Goal: Information Seeking & Learning: Learn about a topic

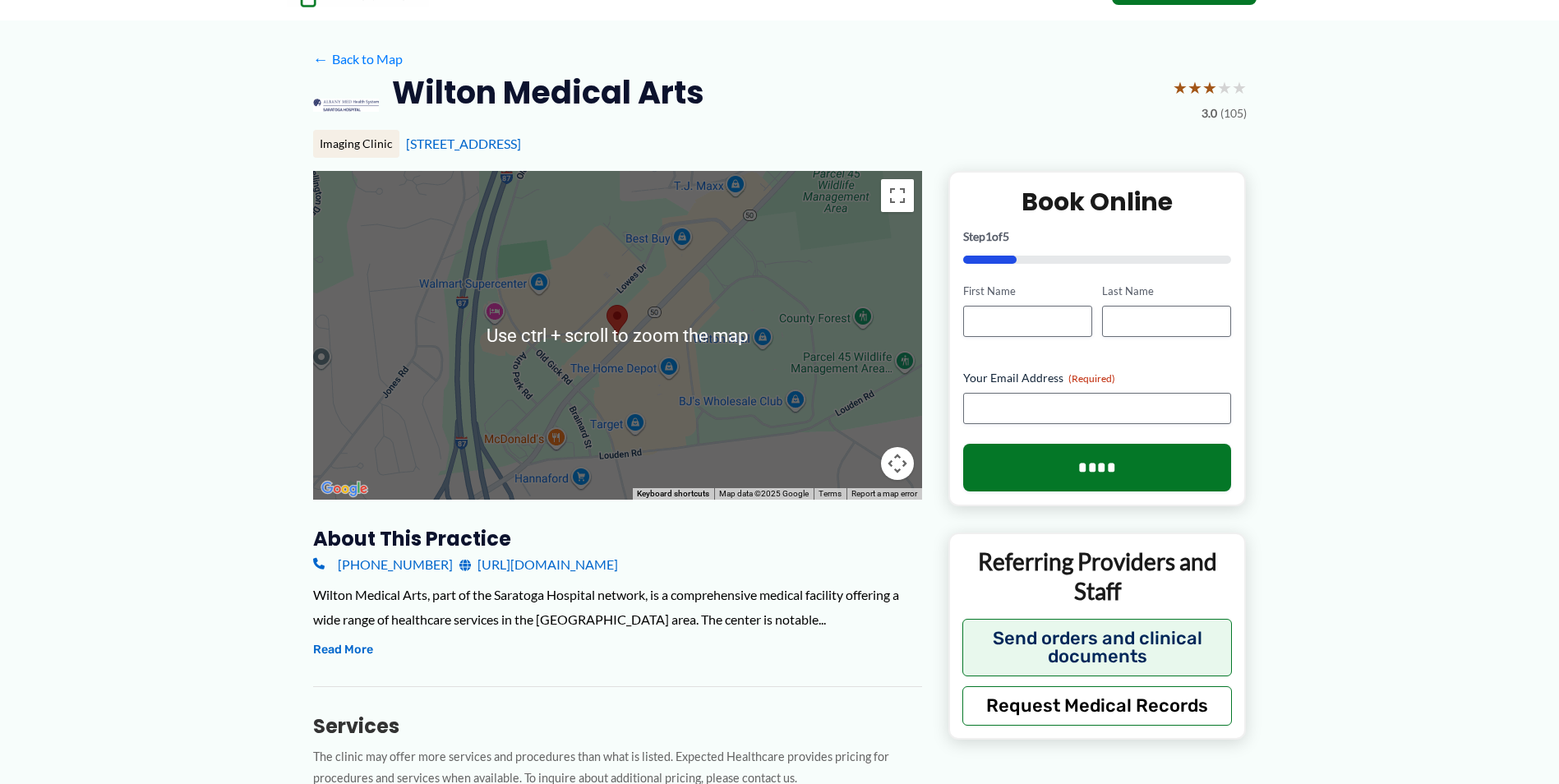
scroll to position [164, 0]
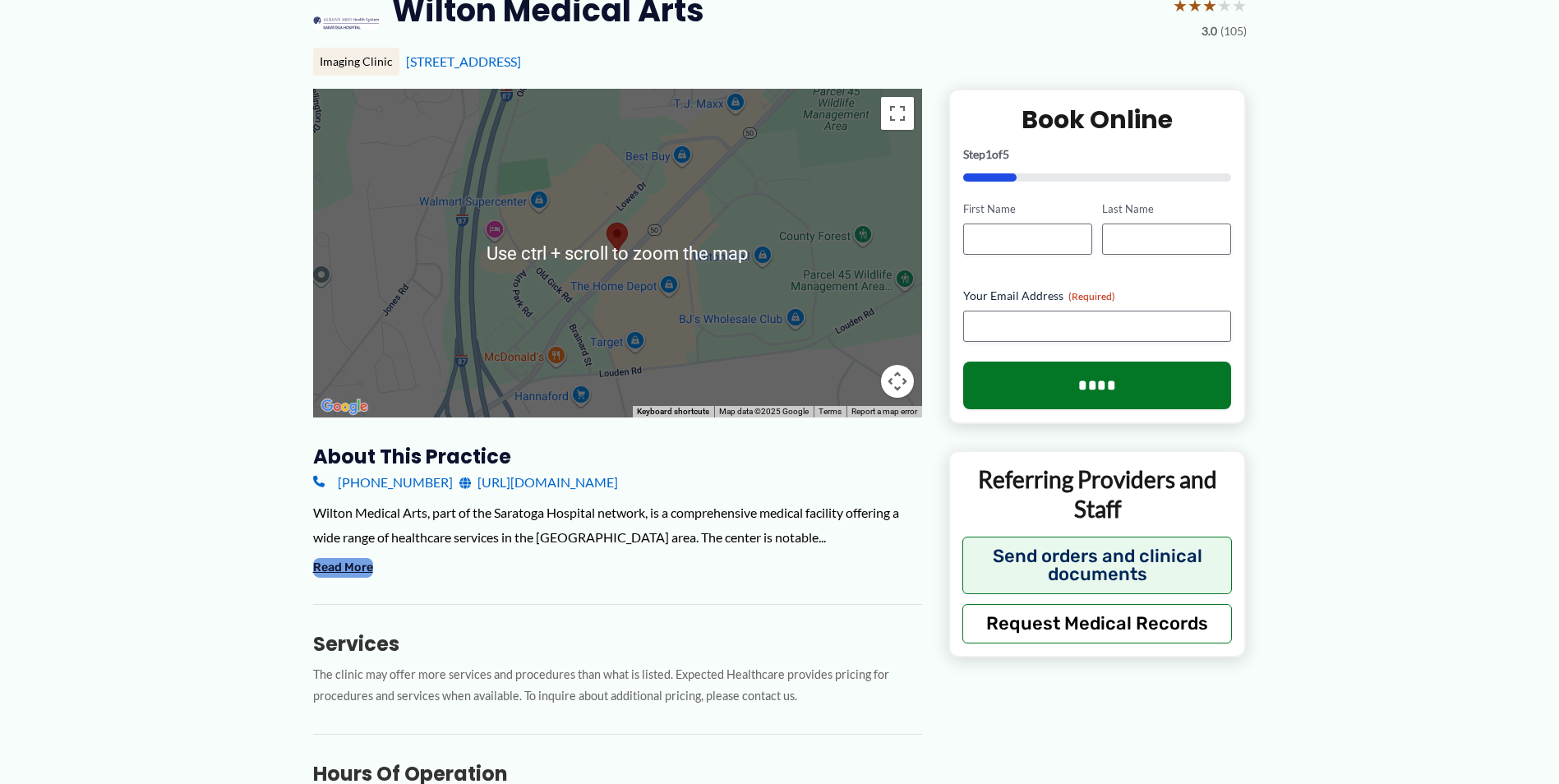
click at [353, 573] on button "Read More" at bounding box center [343, 567] width 60 height 20
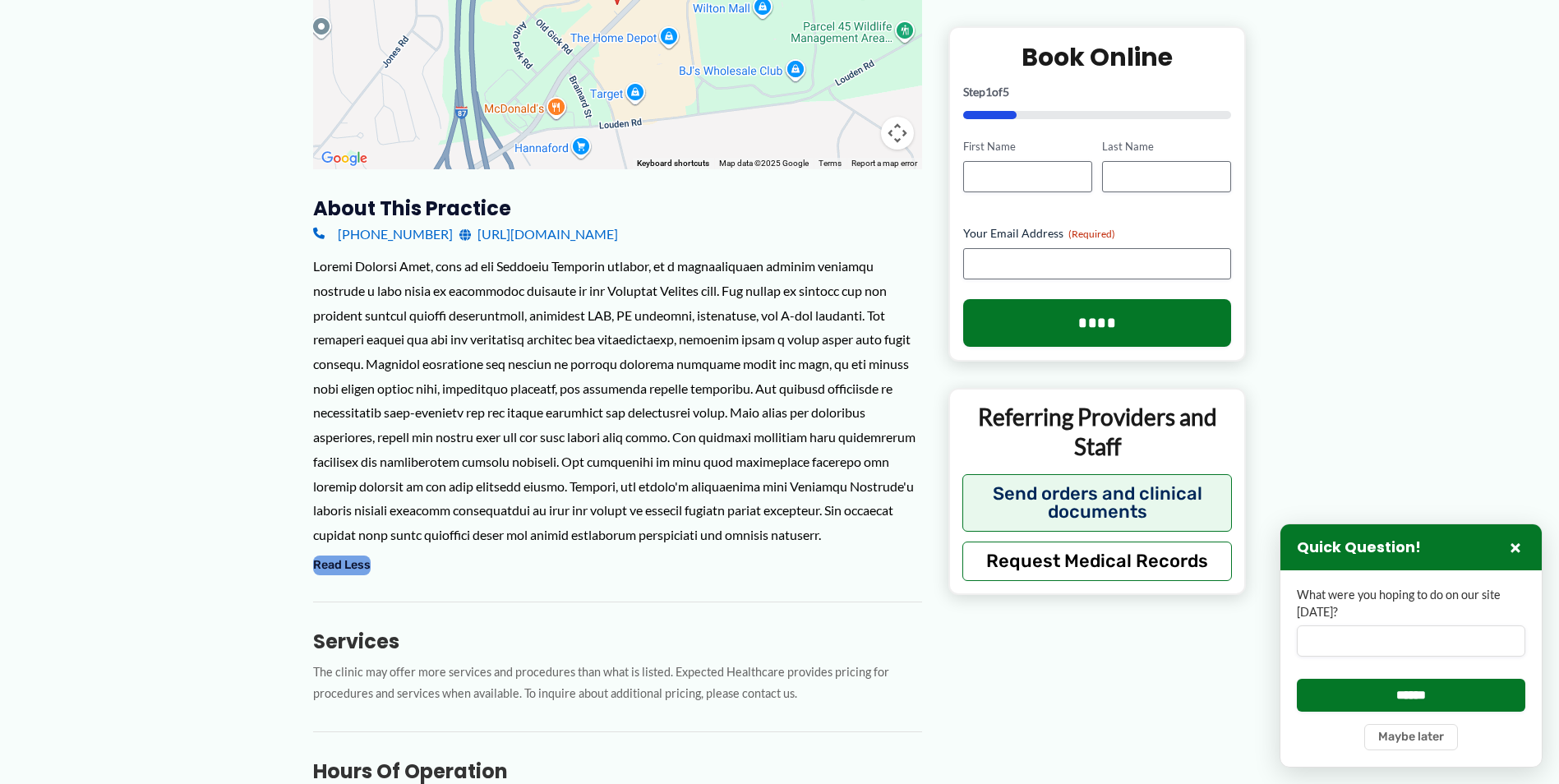
scroll to position [411, 0]
